Goal: Information Seeking & Learning: Compare options

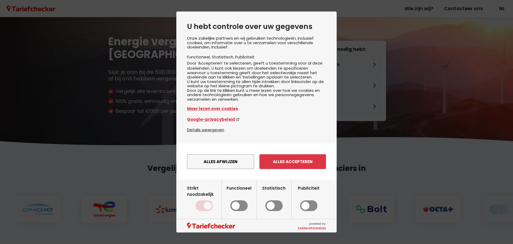
click at [289, 169] on button "Alles accepteren" at bounding box center [293, 161] width 67 height 15
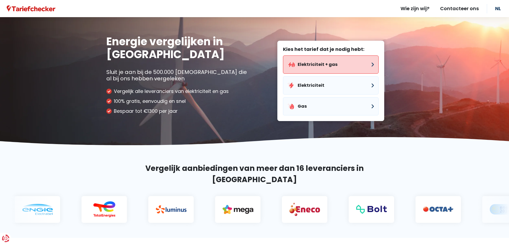
click at [337, 59] on button "Elektriciteit + gas" at bounding box center [331, 64] width 96 height 18
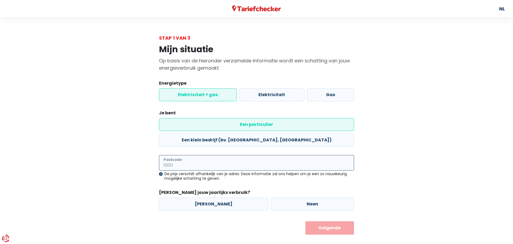
click at [208, 155] on input "Postcode" at bounding box center [256, 163] width 195 height 16
type input "2300"
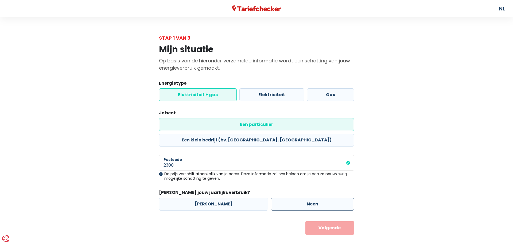
click at [277, 197] on label "Neen" at bounding box center [312, 203] width 83 height 13
click at [277, 197] on input "Neen" at bounding box center [312, 203] width 83 height 13
radio input "true"
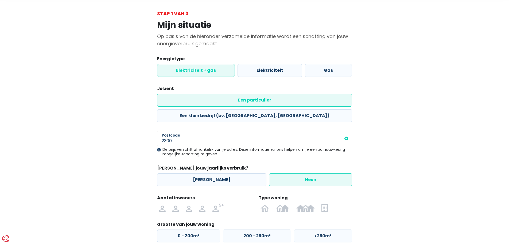
scroll to position [49, 0]
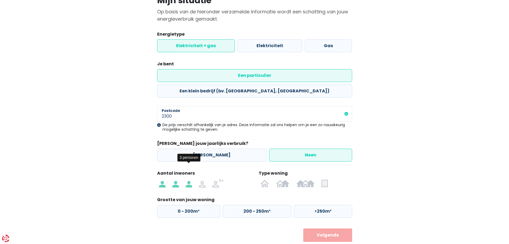
click at [190, 179] on img at bounding box center [189, 183] width 6 height 9
click at [190, 179] on input "radio" at bounding box center [188, 183] width 13 height 9
radio input "true"
click at [309, 179] on img at bounding box center [306, 183] width 18 height 9
click at [309, 179] on input "radio" at bounding box center [305, 183] width 25 height 9
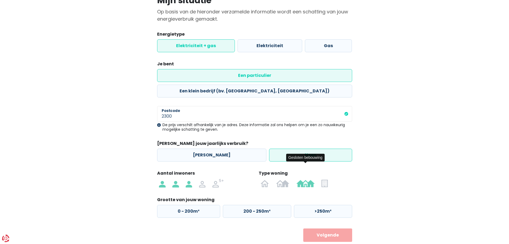
radio input "true"
click at [176, 228] on div "Terug Volgende" at bounding box center [254, 234] width 195 height 13
click at [250, 205] on label "125 - 200m²" at bounding box center [256, 211] width 68 height 13
click at [250, 205] on input "125 - 200m²" at bounding box center [256, 211] width 68 height 13
radio input "true"
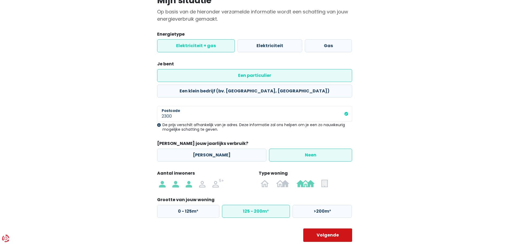
click at [322, 228] on button "Volgende" at bounding box center [328, 234] width 49 height 13
select select
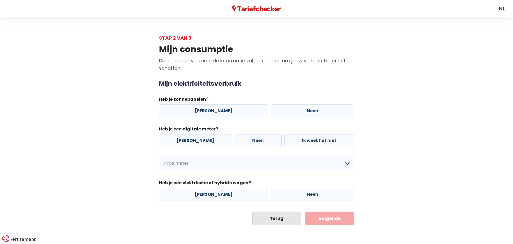
click at [276, 219] on button "Terug" at bounding box center [276, 217] width 49 height 13
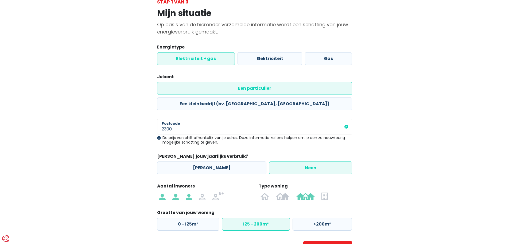
scroll to position [49, 0]
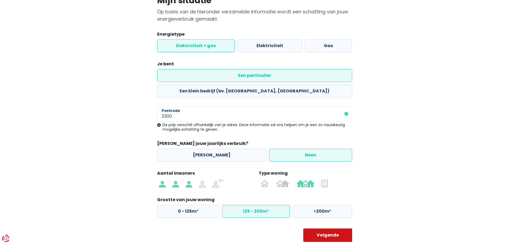
click at [314, 228] on button "Volgende" at bounding box center [328, 234] width 49 height 13
select select
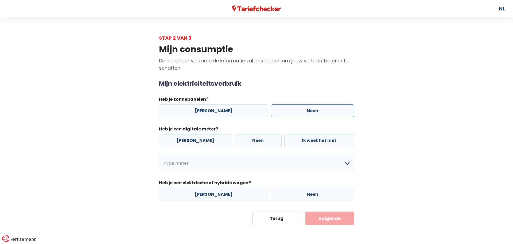
click at [289, 114] on label "Neen" at bounding box center [312, 110] width 83 height 13
click at [289, 114] on input "Neen" at bounding box center [312, 110] width 83 height 13
radio input "true"
click at [186, 139] on label "[PERSON_NAME]" at bounding box center [195, 140] width 73 height 13
click at [186, 139] on input "[PERSON_NAME]" at bounding box center [195, 140] width 73 height 13
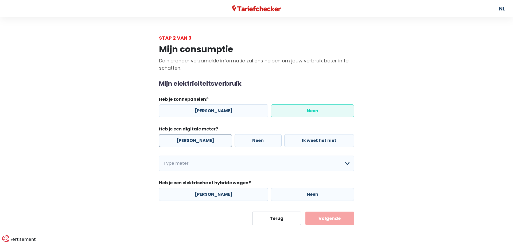
radio input "true"
click at [229, 168] on select "Enkelvoudig Tweevoudig Enkelvoudig + uitsluitend nachttarief Tweevoudig + uitsl…" at bounding box center [256, 163] width 195 height 16
click at [159, 155] on select "Enkelvoudig Tweevoudig Enkelvoudig + uitsluitend nachttarief Tweevoudig + uitsl…" at bounding box center [256, 163] width 195 height 16
select select "day_single_rate"
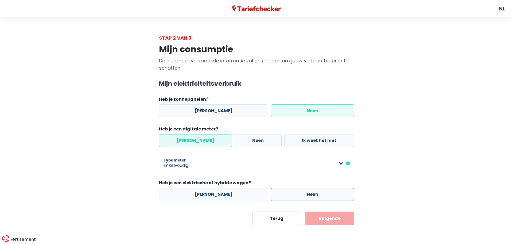
click at [305, 195] on label "Neen" at bounding box center [312, 194] width 83 height 13
click at [305, 195] on input "Neen" at bounding box center [312, 194] width 83 height 13
radio input "true"
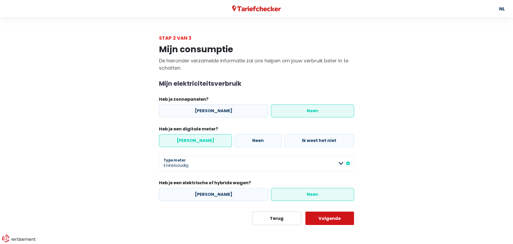
drag, startPoint x: 329, startPoint y: 221, endPoint x: 326, endPoint y: 217, distance: 5.1
click at [329, 221] on button "Volgende" at bounding box center [330, 217] width 49 height 13
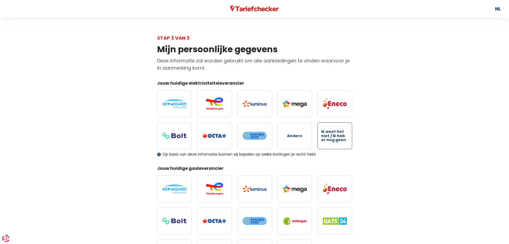
click at [347, 142] on label "Ik weet het niet / Ik heb er nog geen" at bounding box center [335, 135] width 35 height 27
click at [347, 142] on input "Ik weet het niet / Ik heb er nog geen" at bounding box center [335, 135] width 35 height 27
radio input "true"
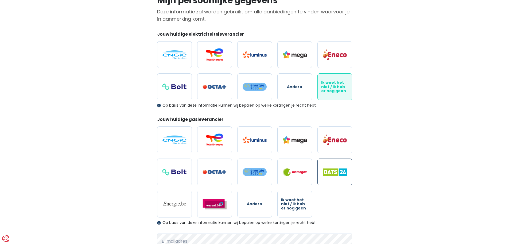
scroll to position [53, 0]
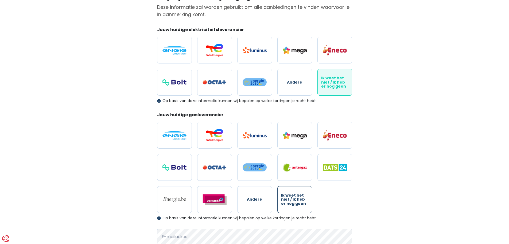
click at [298, 201] on span "Ik weet het niet / Ik heb er nog geen" at bounding box center [294, 199] width 27 height 12
click at [298, 201] on input "Ik weet het niet / Ik heb er nog geen" at bounding box center [295, 199] width 35 height 27
radio input "true"
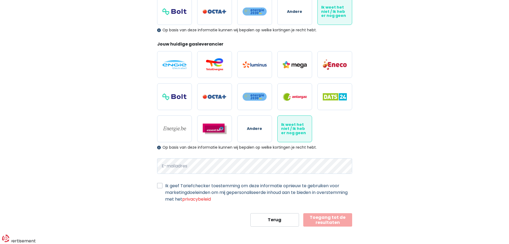
scroll to position [124, 0]
click at [165, 187] on label "Ik geef Tariefchecker toestemming om deze informatie opnieuw te gebruiken voor …" at bounding box center [258, 192] width 187 height 20
click at [161, 187] on input "Ik geef Tariefchecker toestemming om deze informatie opnieuw te gebruiken voor …" at bounding box center [159, 184] width 5 height 5
checkbox input "true"
click at [323, 221] on button "Toegang tot de resultaten" at bounding box center [328, 219] width 49 height 13
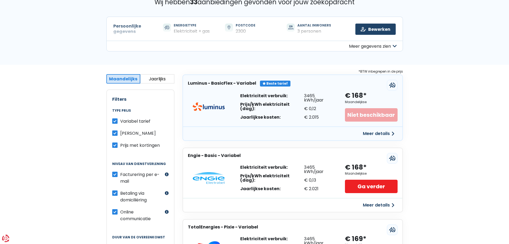
scroll to position [36, 0]
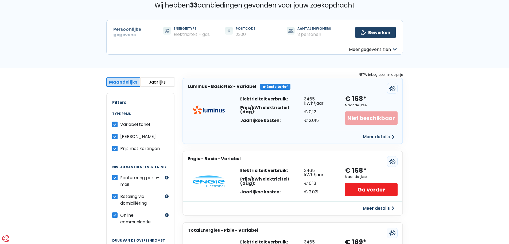
click at [371, 204] on button "Meer details" at bounding box center [379, 208] width 38 height 10
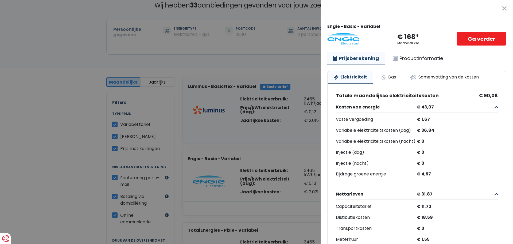
click at [496, 9] on button "×" at bounding box center [504, 8] width 17 height 17
